Goal: Task Accomplishment & Management: Use online tool/utility

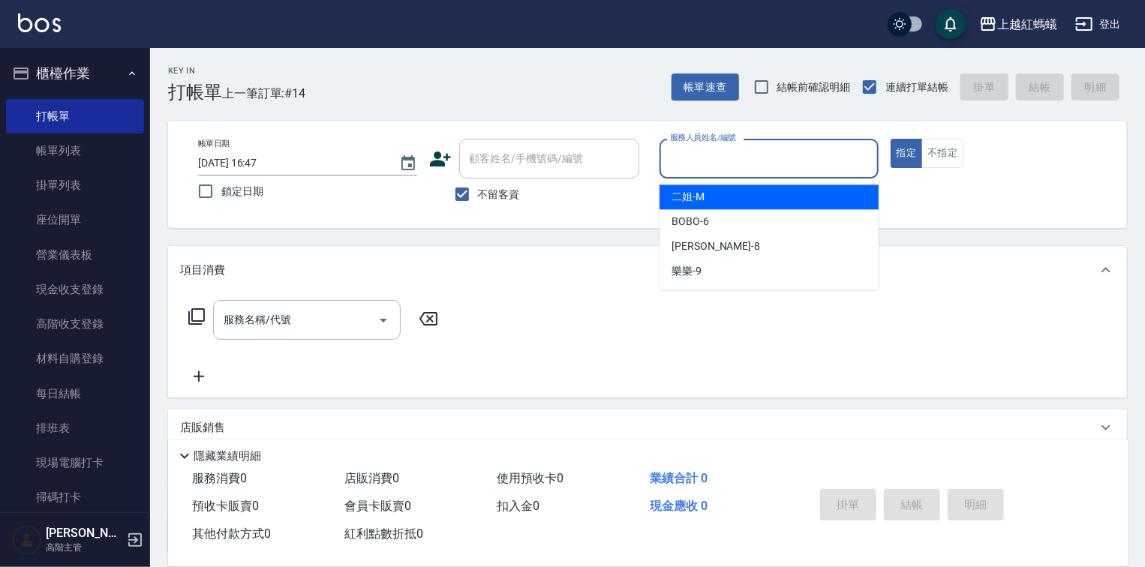
click at [702, 163] on input "服務人員姓名/編號" at bounding box center [769, 159] width 206 height 26
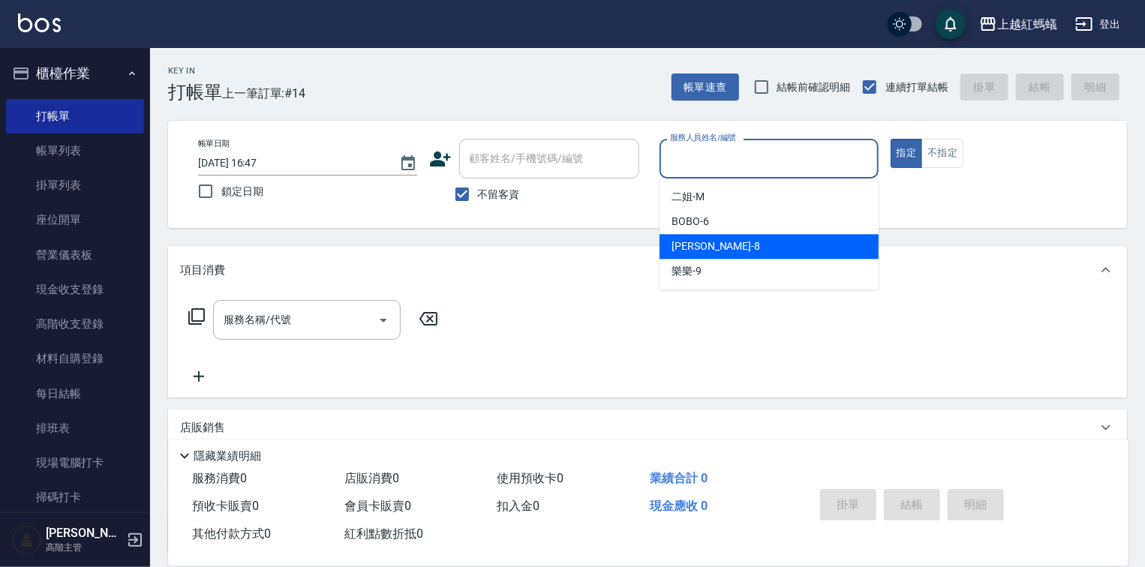
click at [711, 239] on div "[PERSON_NAME] -8" at bounding box center [769, 246] width 219 height 25
type input "[PERSON_NAME]-8"
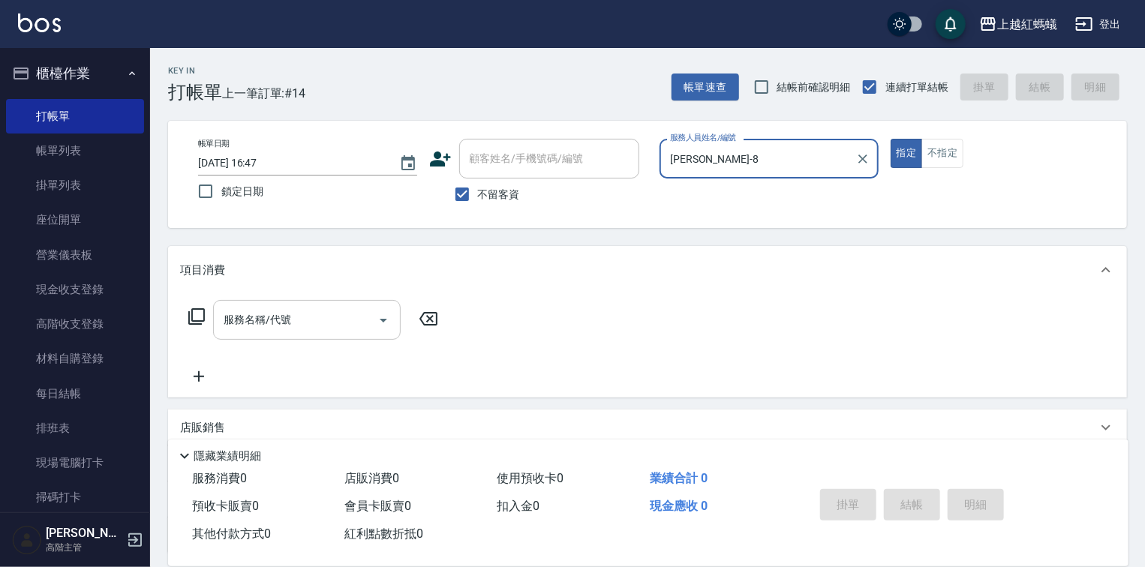
click at [308, 321] on input "服務名稱/代號" at bounding box center [296, 320] width 152 height 26
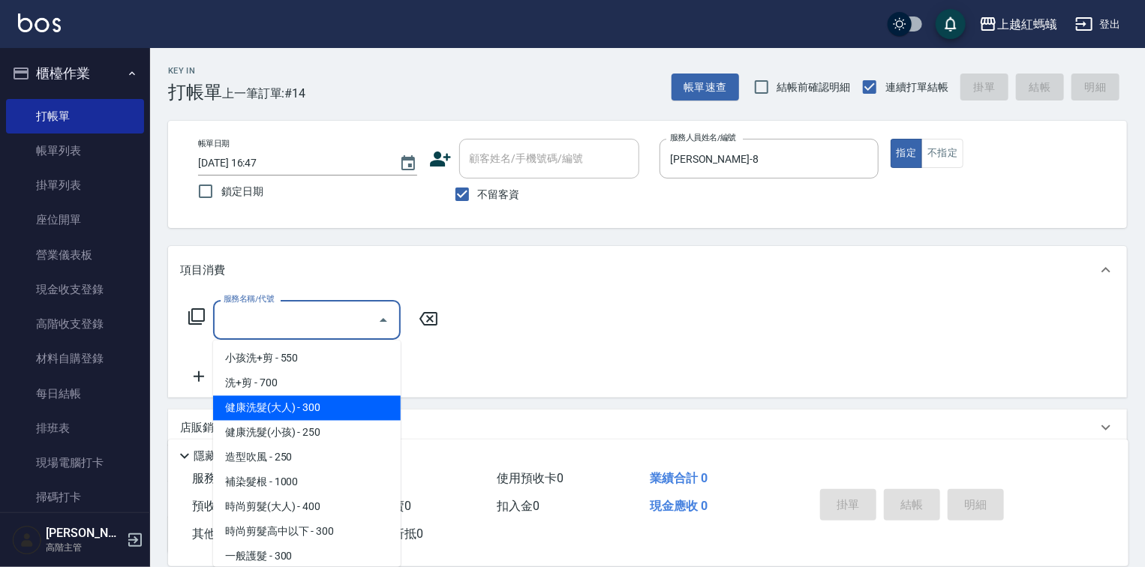
click at [325, 411] on span "健康洗髮(大人) - 300" at bounding box center [307, 408] width 188 height 25
type input "健康洗髮(大人)(201)"
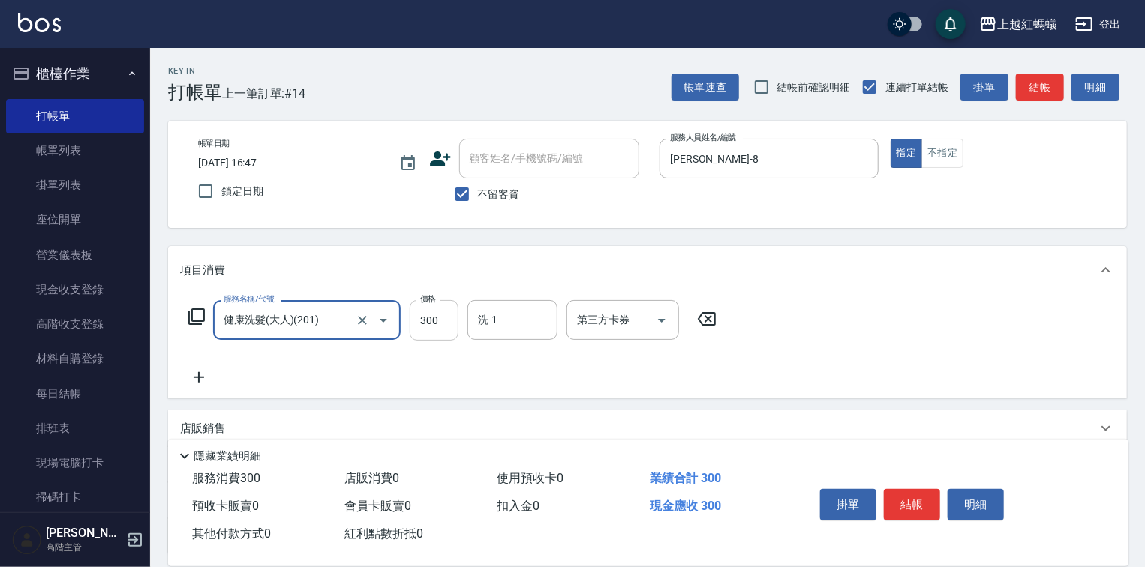
click at [444, 307] on input "300" at bounding box center [434, 320] width 49 height 41
type input "500"
click at [910, 489] on button "結帳" at bounding box center [912, 505] width 56 height 32
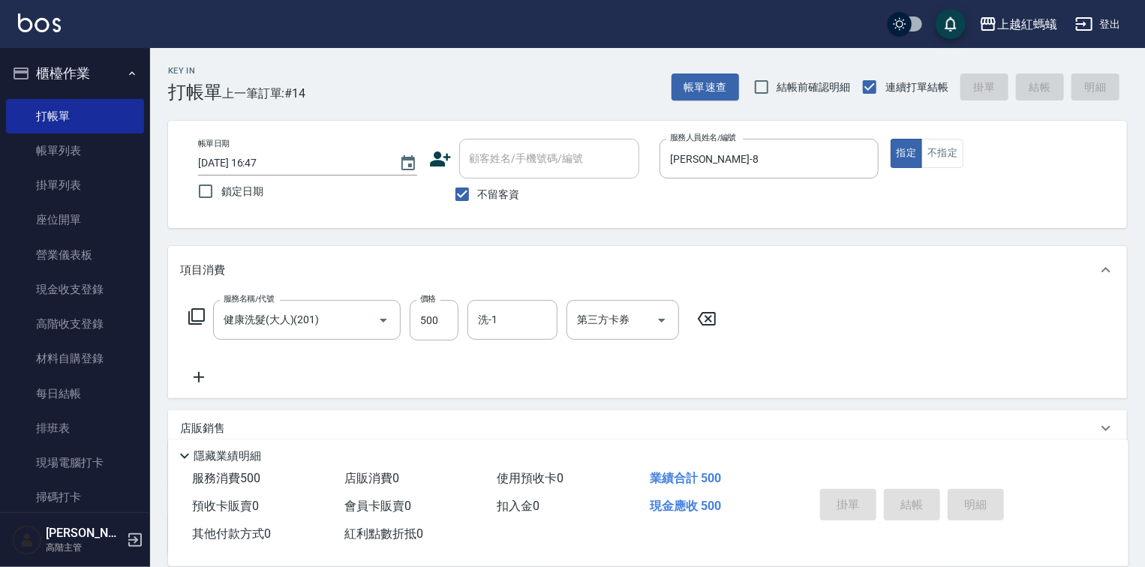
type input "[DATE] 17:55"
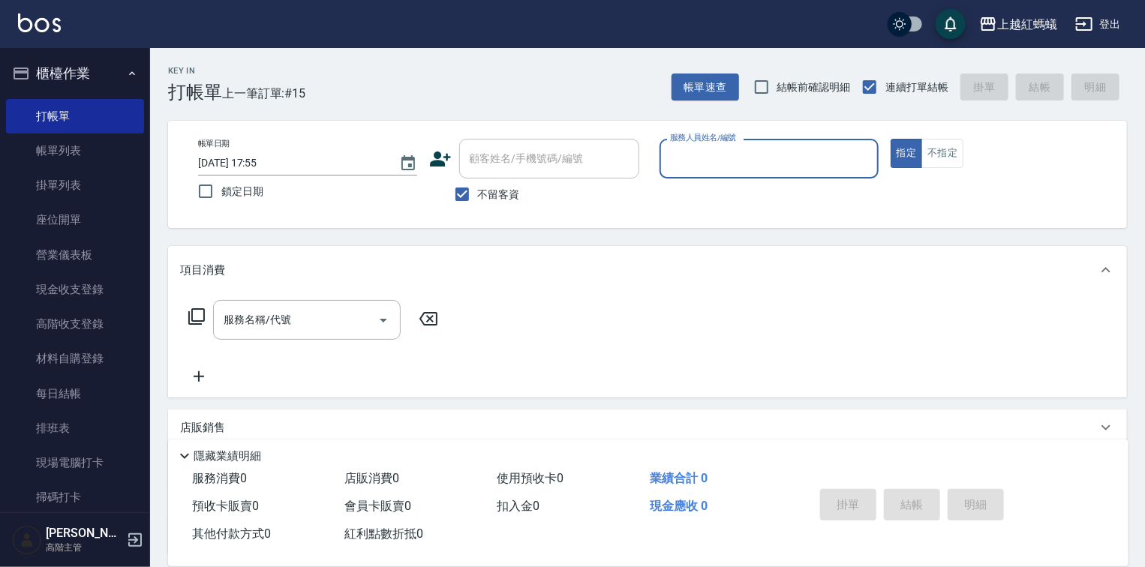
click at [764, 155] on input "服務人員姓名/編號" at bounding box center [769, 159] width 206 height 26
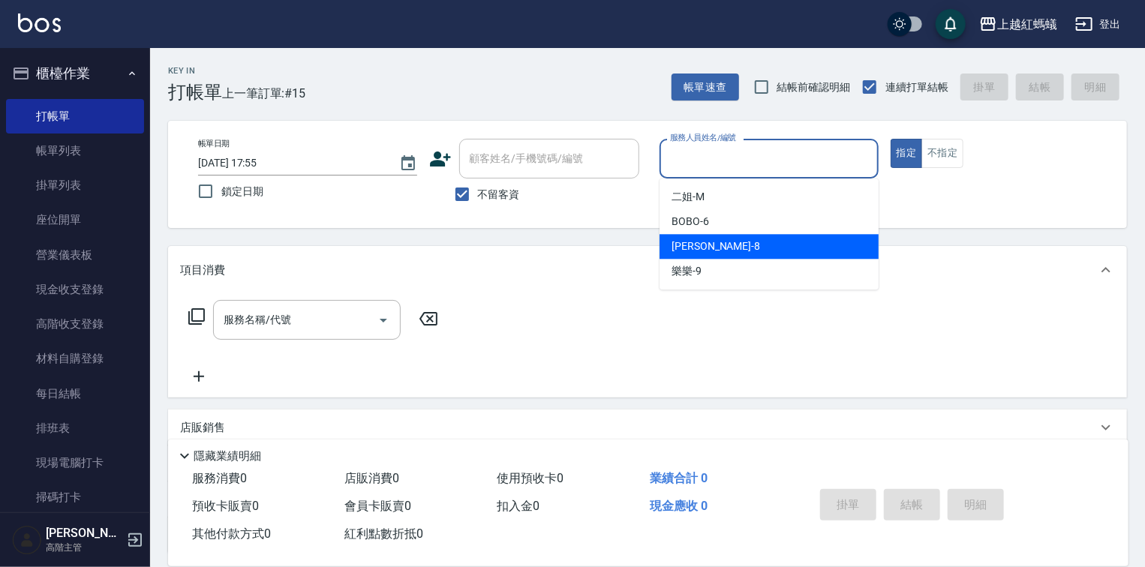
click at [729, 242] on div "[PERSON_NAME] -8" at bounding box center [769, 246] width 219 height 25
type input "[PERSON_NAME]-8"
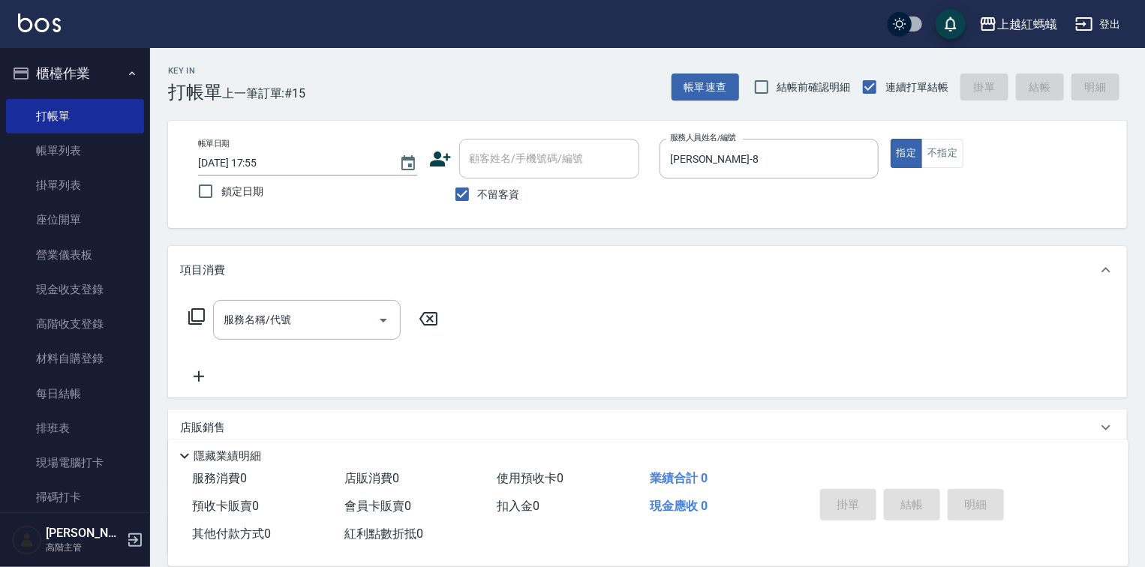
click at [330, 295] on div "服務名稱/代號 服務名稱/代號" at bounding box center [647, 346] width 959 height 104
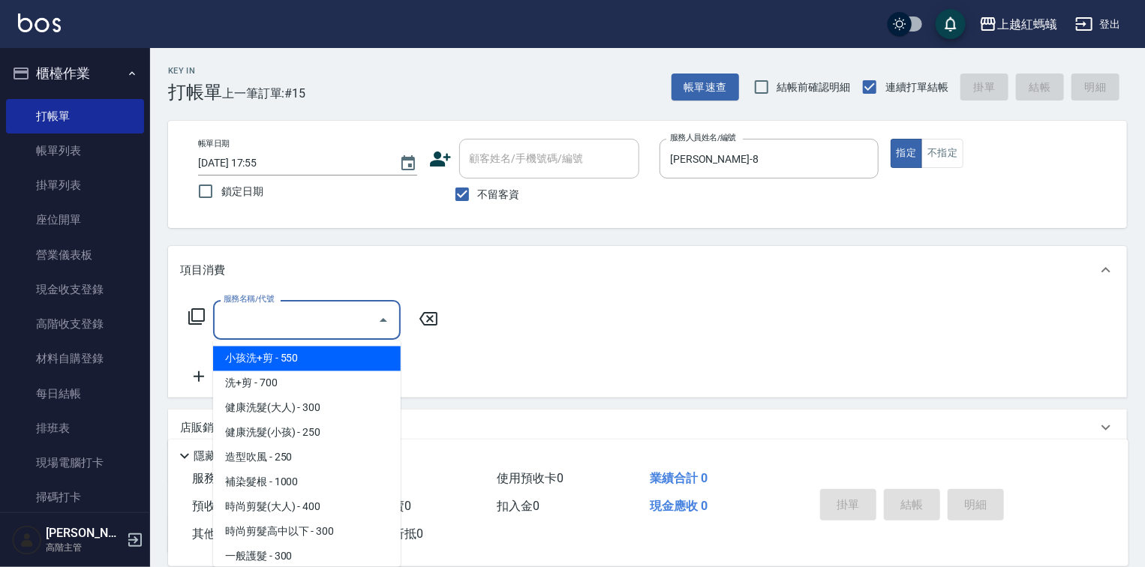
click at [346, 325] on input "服務名稱/代號" at bounding box center [296, 320] width 152 height 26
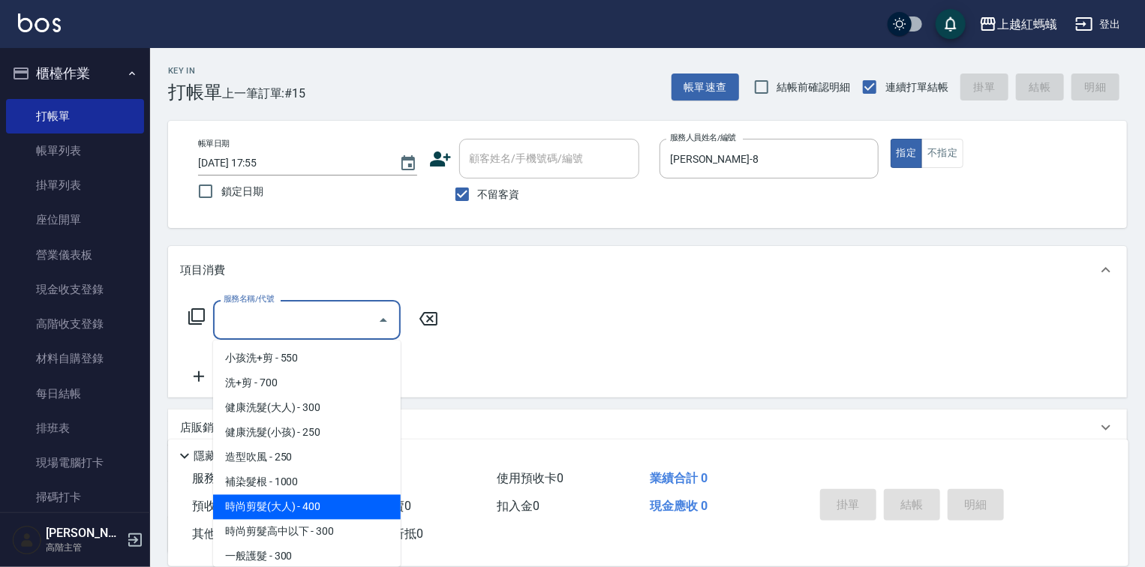
click at [363, 509] on span "時尚剪髮(大人) - 400" at bounding box center [307, 507] width 188 height 25
type input "時尚剪髮(大人)(301)"
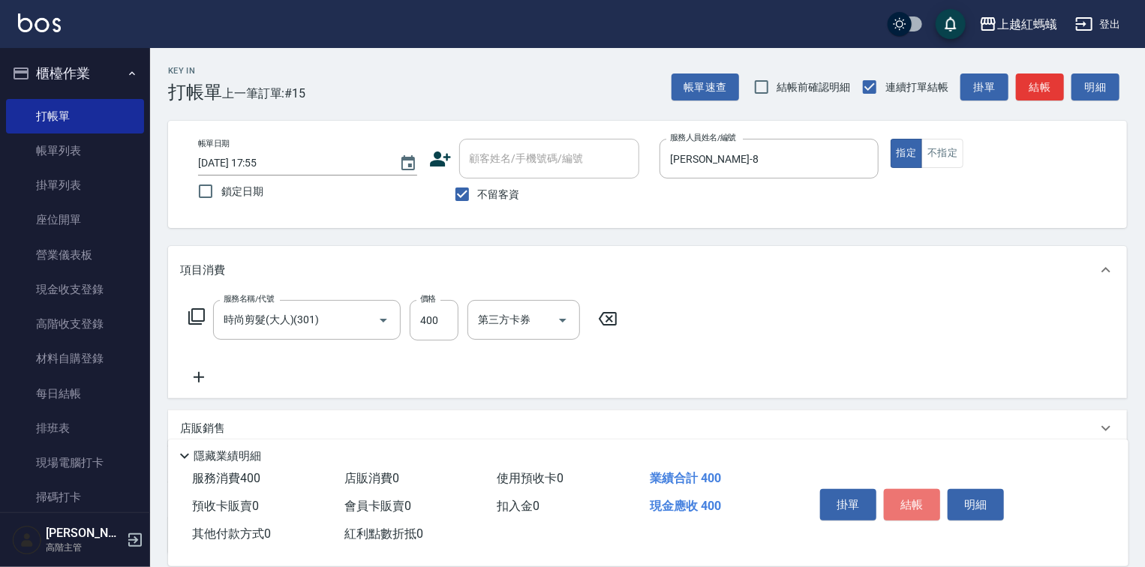
click at [922, 499] on button "結帳" at bounding box center [912, 505] width 56 height 32
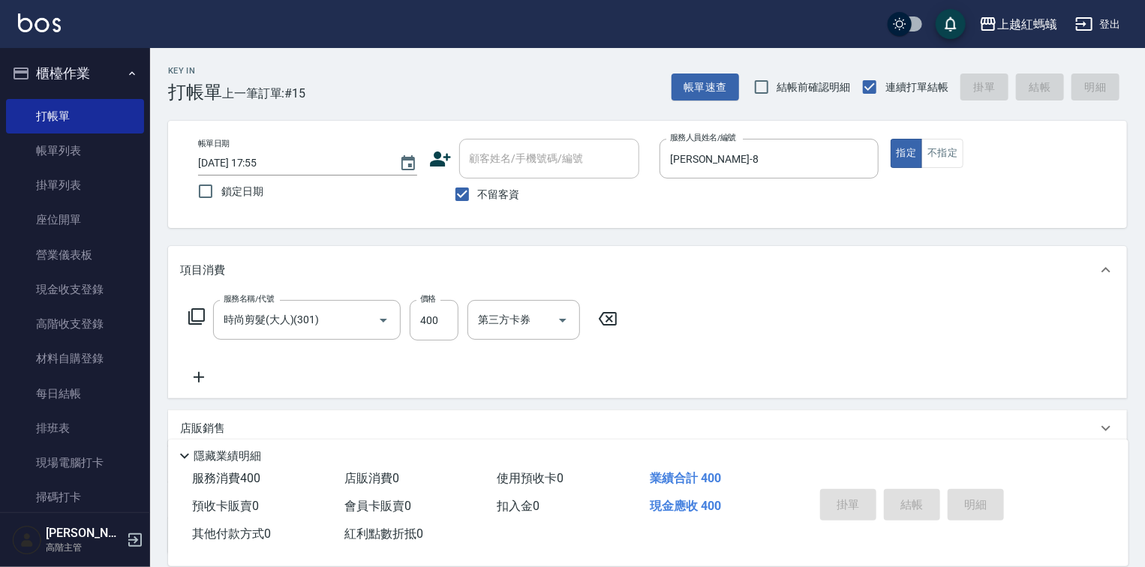
type input "[DATE] 18:37"
